Goal: Task Accomplishment & Management: Use online tool/utility

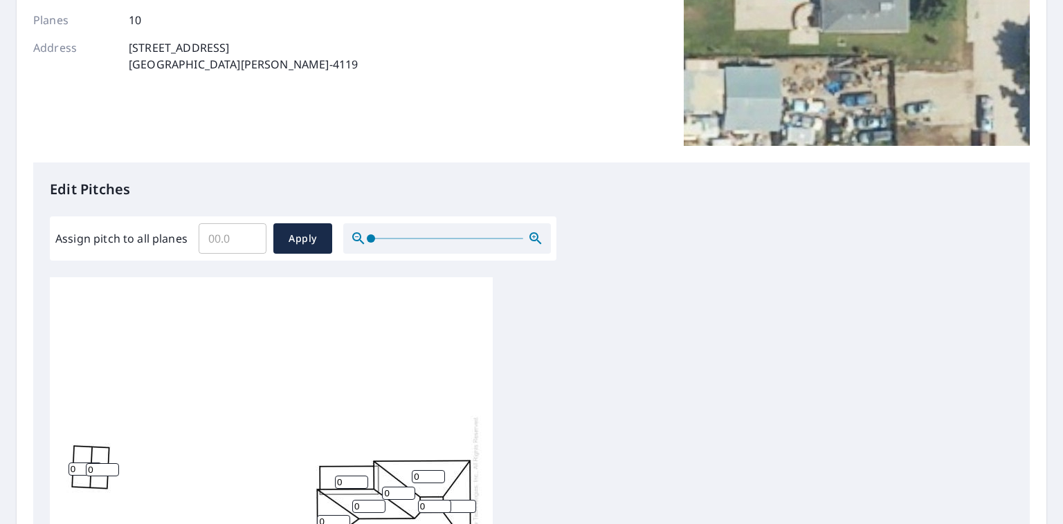
scroll to position [277, 0]
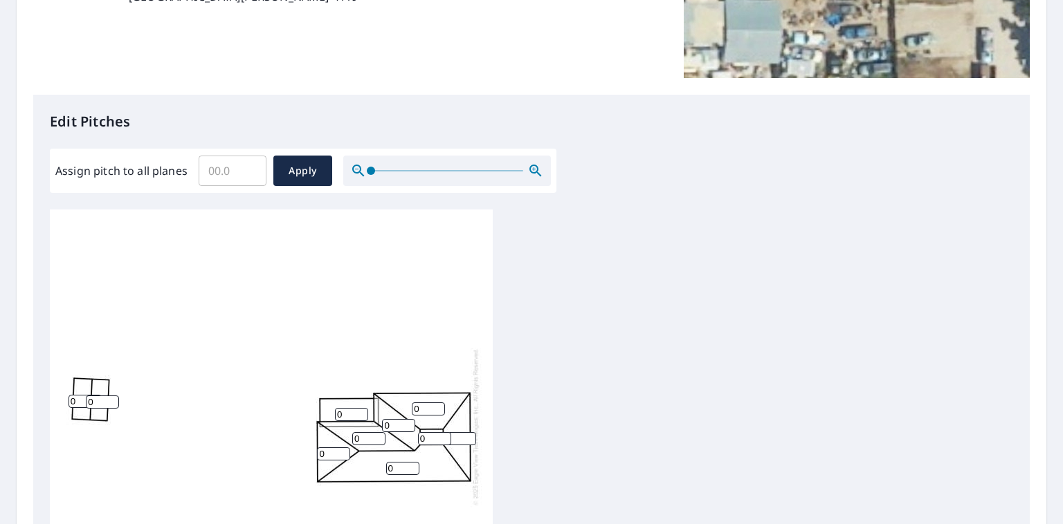
click at [221, 172] on input "Assign pitch to all planes" at bounding box center [233, 171] width 68 height 39
type input "10"
click at [308, 168] on span "Apply" at bounding box center [302, 171] width 37 height 17
type input "10"
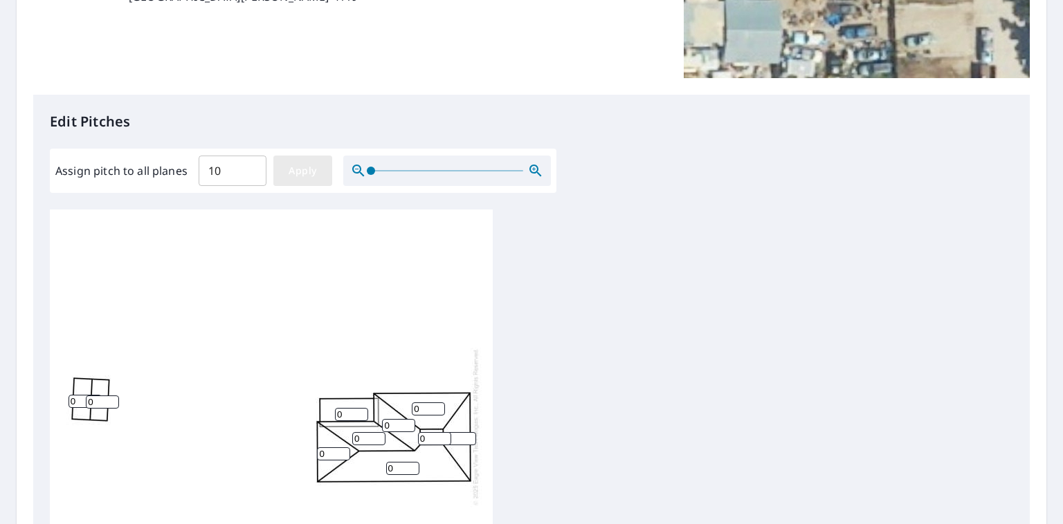
type input "10"
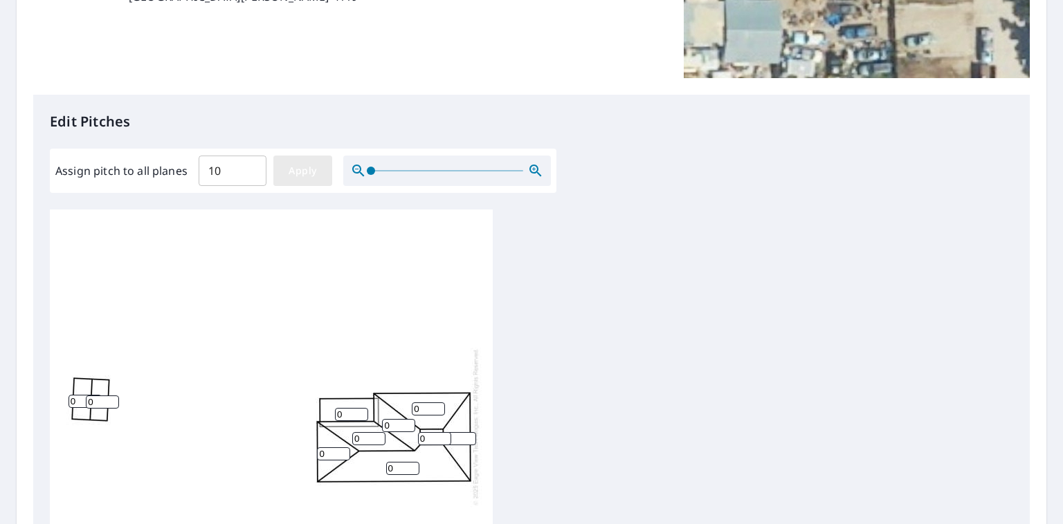
type input "10"
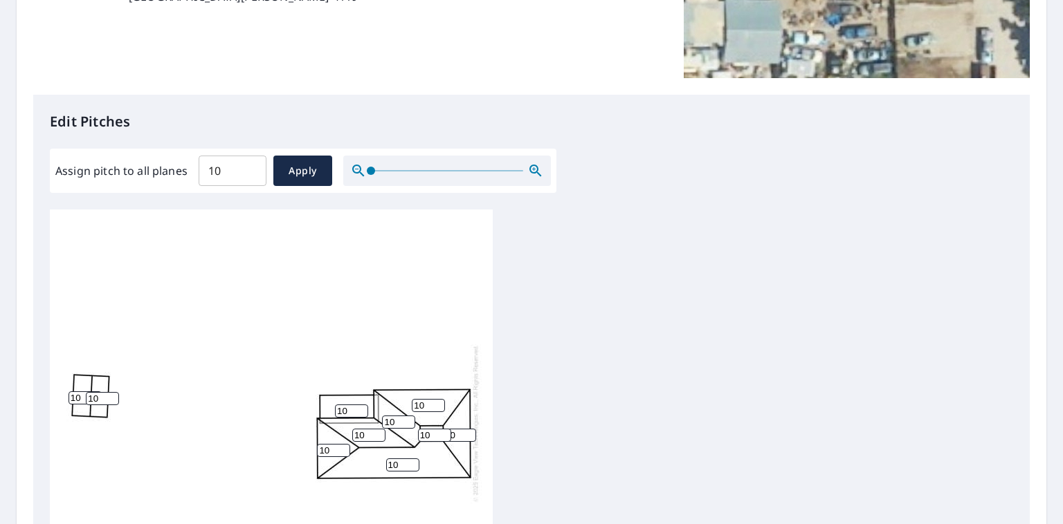
scroll to position [14, 0]
click at [534, 167] on icon "button" at bounding box center [535, 171] width 17 height 17
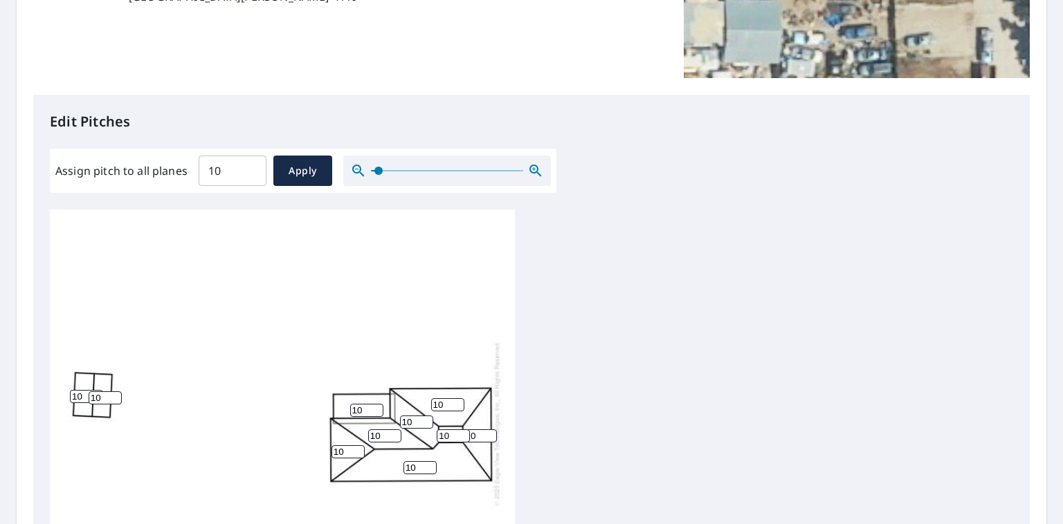
click at [534, 167] on icon "button" at bounding box center [535, 171] width 17 height 17
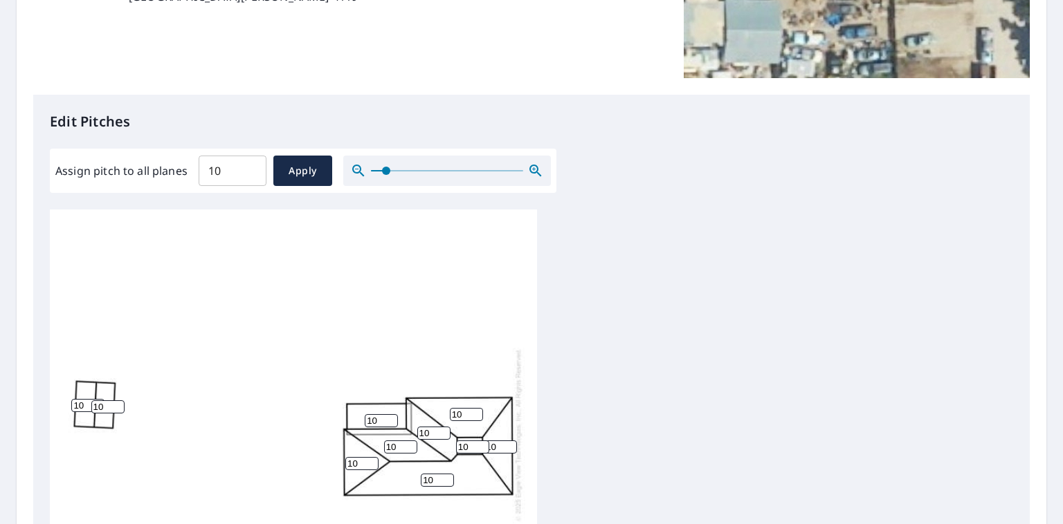
click at [534, 167] on icon "button" at bounding box center [535, 171] width 17 height 17
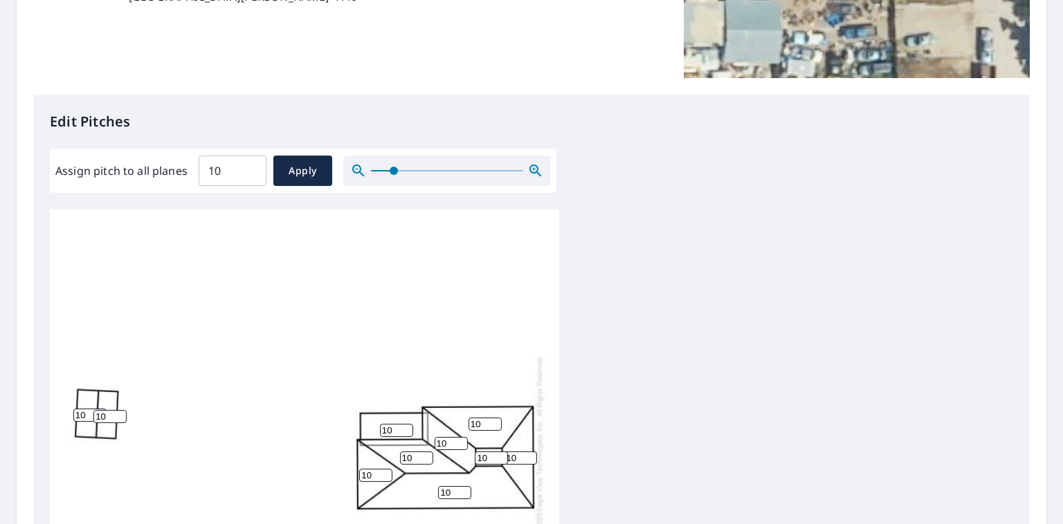
click at [534, 167] on icon "button" at bounding box center [535, 171] width 17 height 17
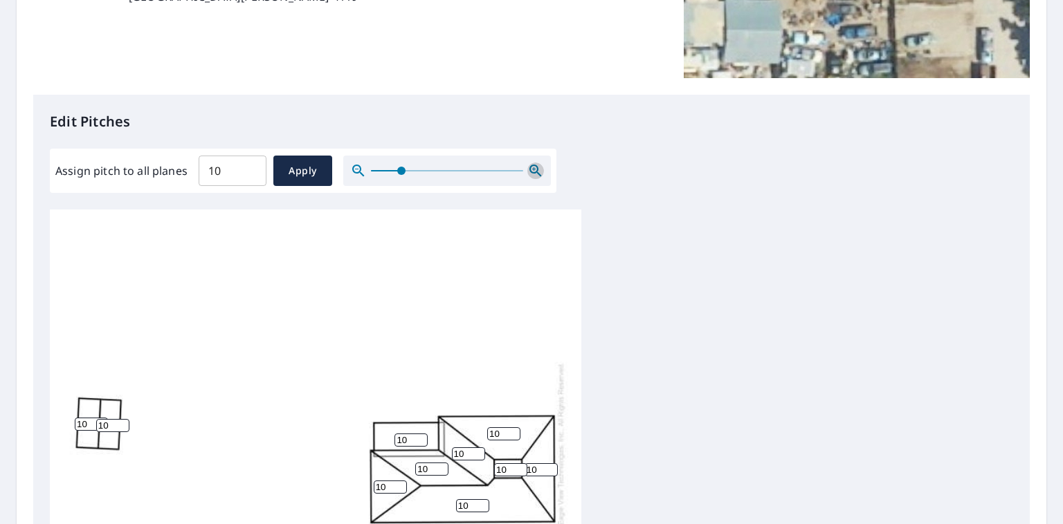
click at [534, 167] on icon "button" at bounding box center [535, 171] width 17 height 17
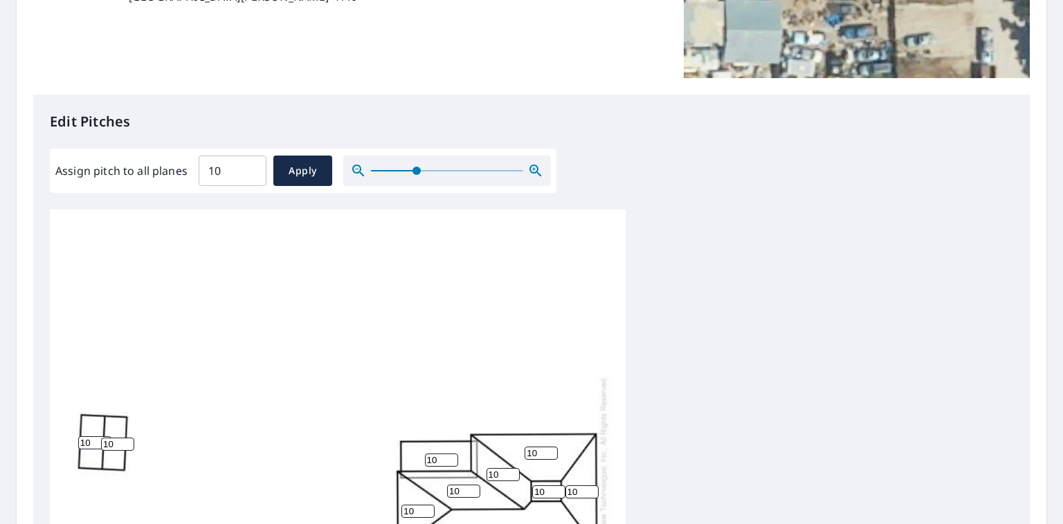
click at [534, 167] on icon "button" at bounding box center [535, 171] width 17 height 17
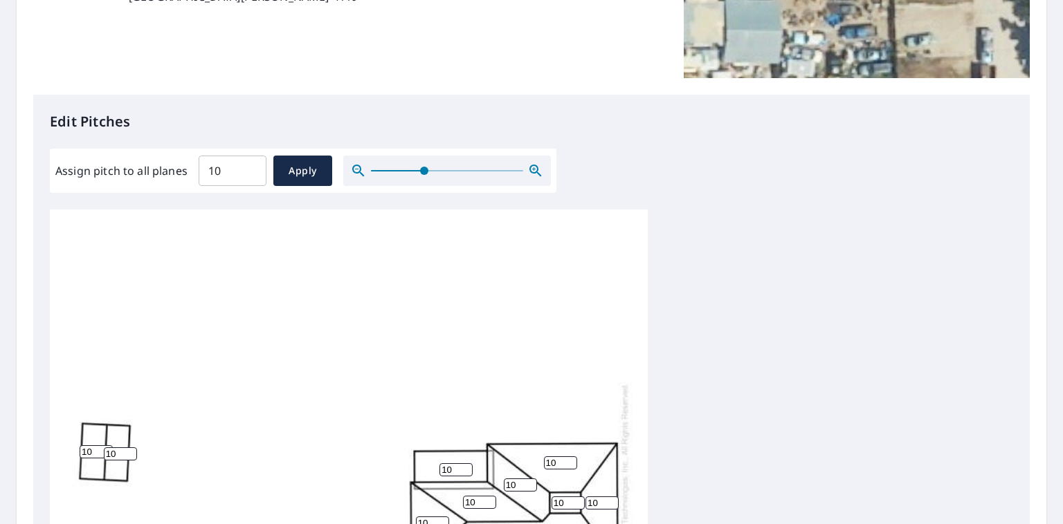
click at [536, 167] on icon "button" at bounding box center [535, 171] width 12 height 12
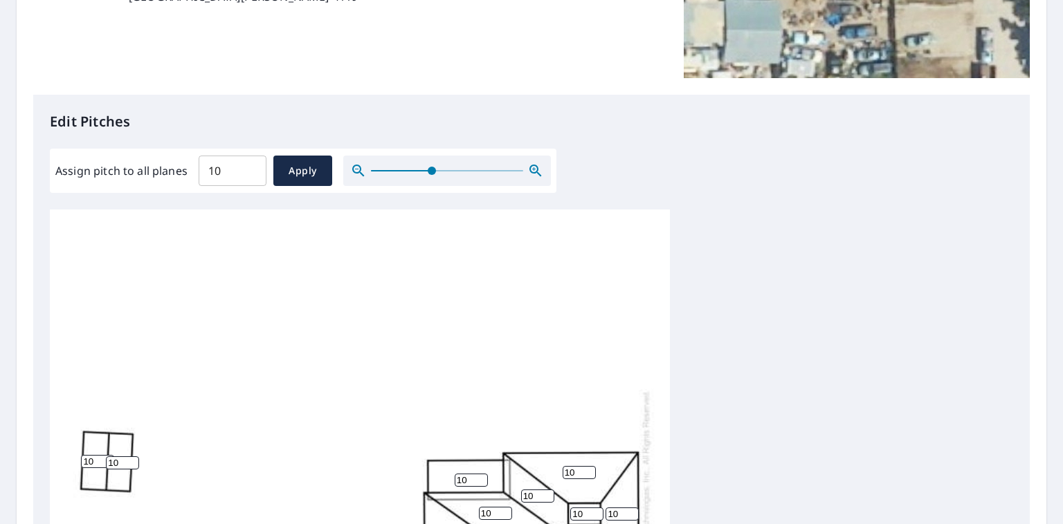
click at [536, 167] on icon "button" at bounding box center [535, 171] width 12 height 12
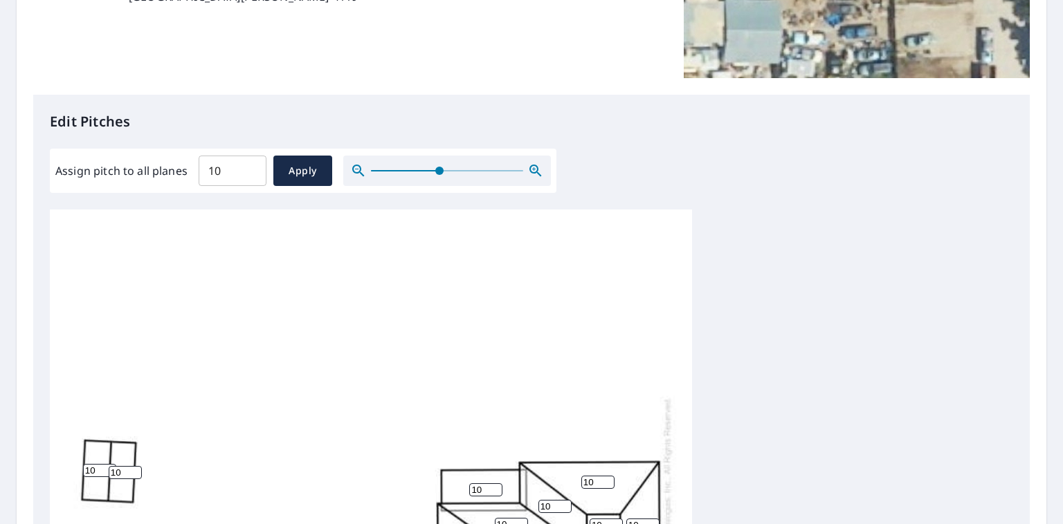
click at [102, 470] on input "10" at bounding box center [99, 470] width 33 height 13
click at [98, 472] on input "10" at bounding box center [99, 470] width 33 height 13
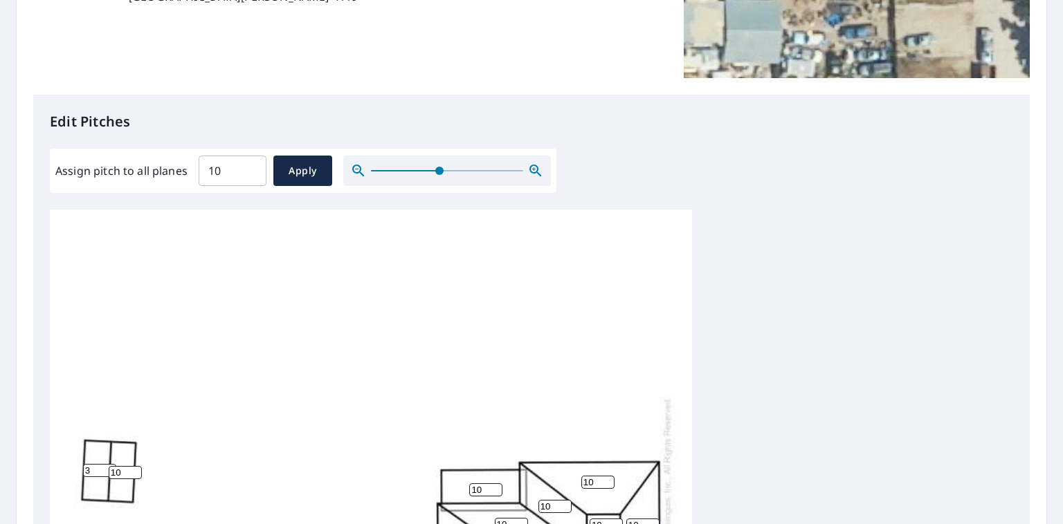
type input "3"
click at [122, 470] on input "10" at bounding box center [125, 472] width 33 height 13
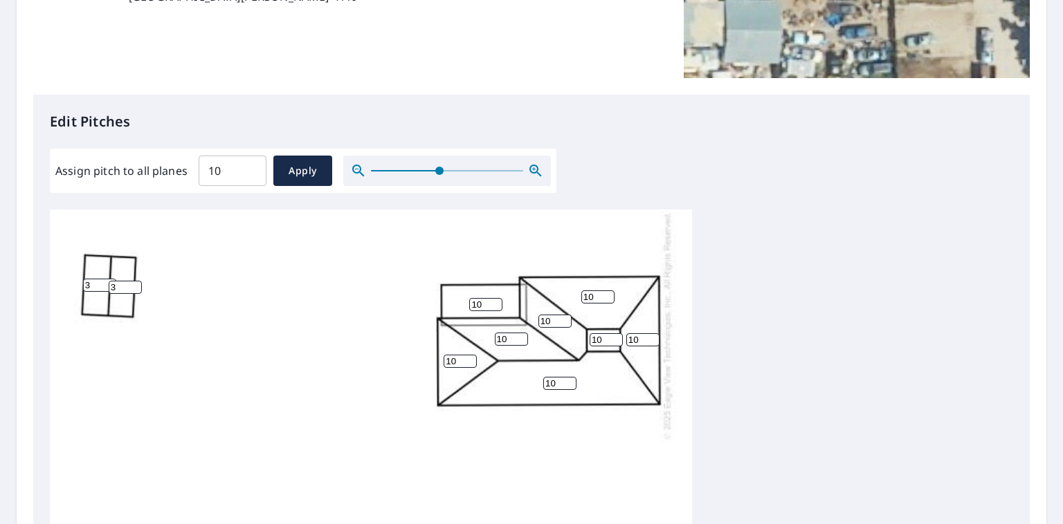
type input "3"
click at [486, 298] on input "10" at bounding box center [485, 304] width 33 height 13
type input "3"
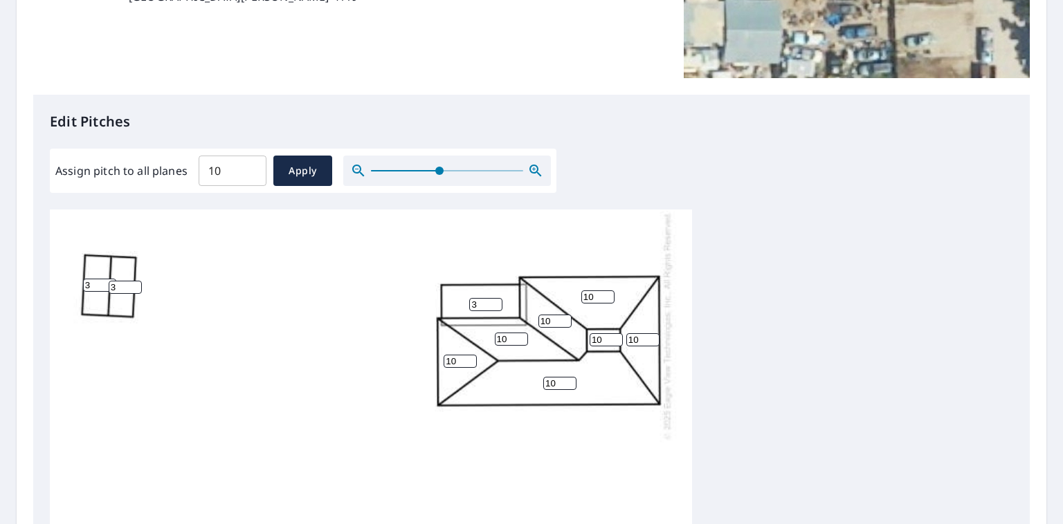
click at [603, 333] on input "10" at bounding box center [605, 339] width 33 height 13
type input "0"
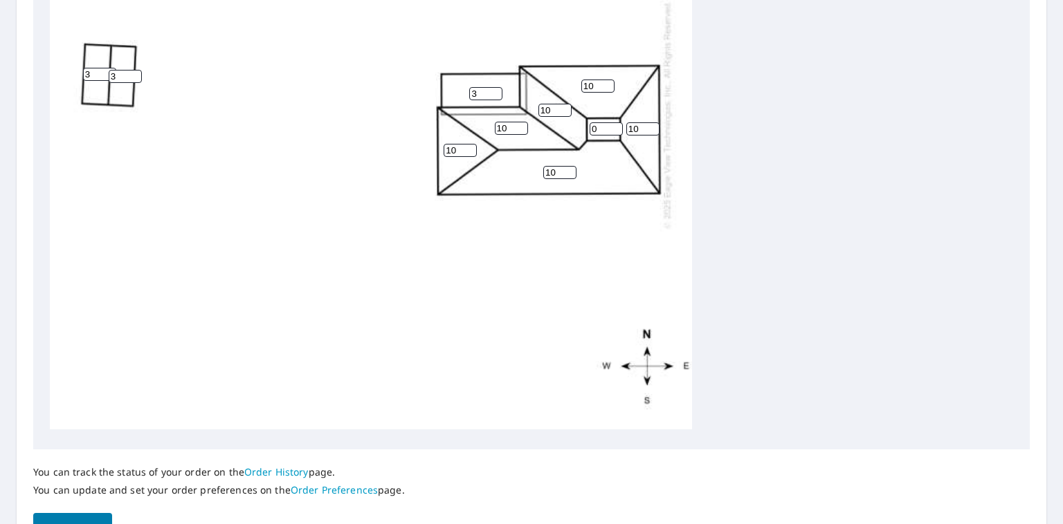
scroll to position [570, 0]
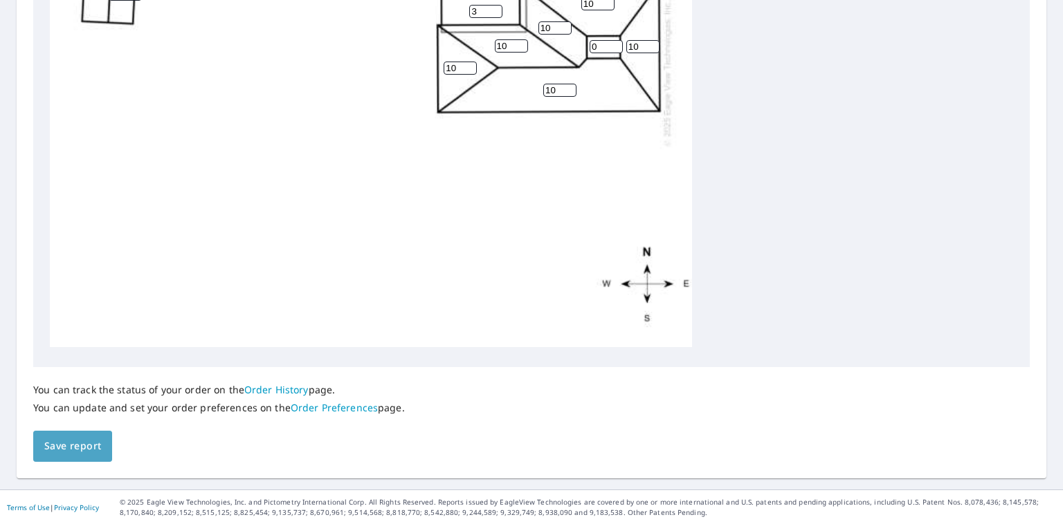
click at [87, 443] on span "Save report" at bounding box center [72, 446] width 57 height 17
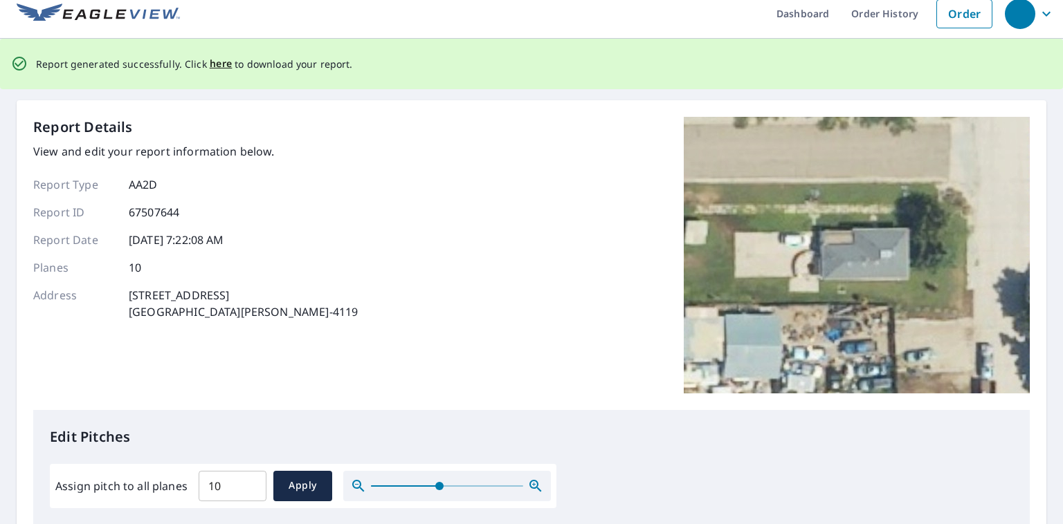
scroll to position [0, 0]
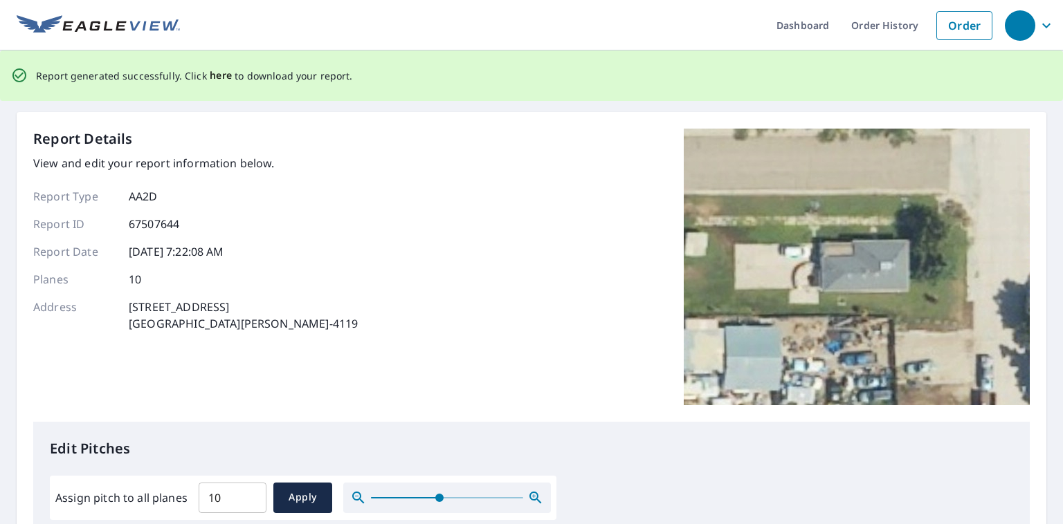
click at [219, 77] on span "here" at bounding box center [221, 75] width 23 height 17
